Goal: Task Accomplishment & Management: Manage account settings

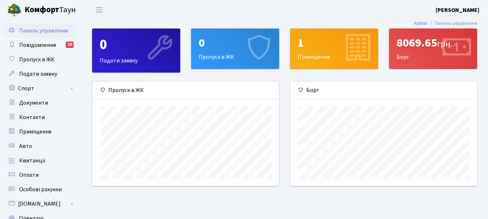
scroll to position [104, 186]
click at [30, 174] on span "Оплати" at bounding box center [28, 175] width 19 height 8
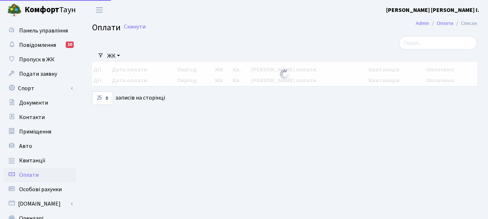
select select "25"
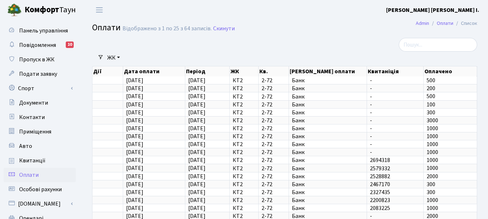
click at [475, 9] on b "[PERSON_NAME] [PERSON_NAME] І." at bounding box center [432, 10] width 93 height 8
click at [423, 37] on link "Вийти" at bounding box center [443, 39] width 72 height 11
